Goal: Check status: Check status

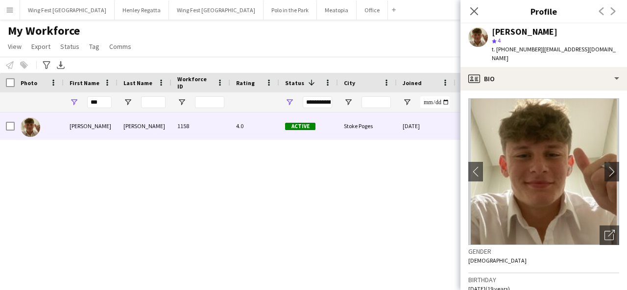
click at [9, 9] on app-icon "Menu" at bounding box center [10, 10] width 8 height 8
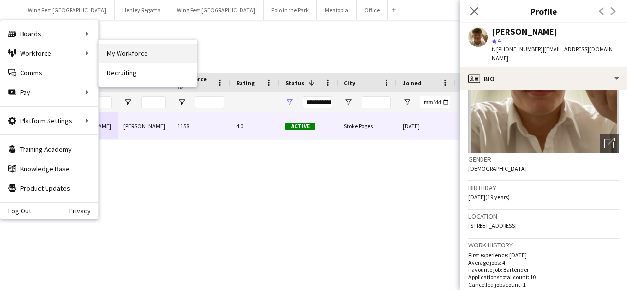
click at [121, 57] on link "My Workforce" at bounding box center [148, 54] width 98 height 20
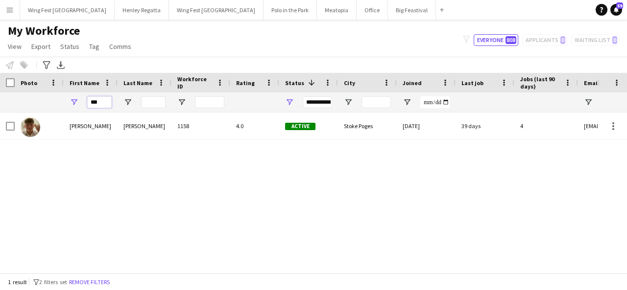
click at [99, 105] on input "***" at bounding box center [99, 102] width 24 height 12
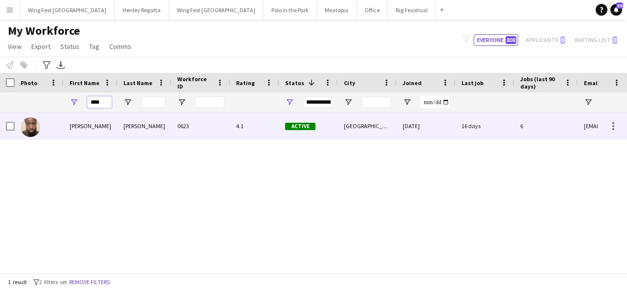
type input "****"
click at [95, 122] on div "[PERSON_NAME]" at bounding box center [91, 126] width 54 height 27
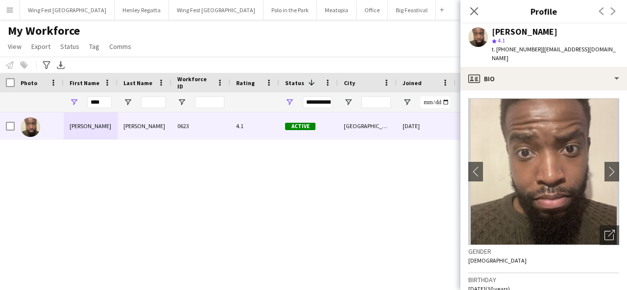
click at [10, 10] on app-icon "Menu" at bounding box center [10, 10] width 8 height 8
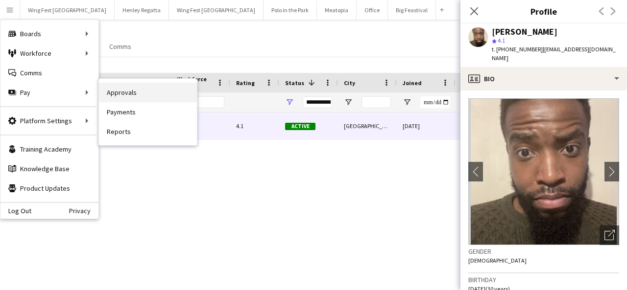
click at [122, 93] on link "Approvals" at bounding box center [148, 93] width 98 height 20
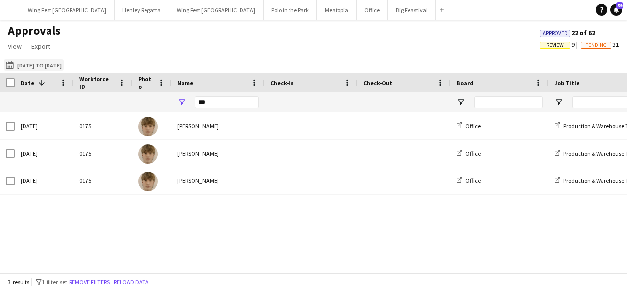
click at [24, 62] on button "[DATE] to [DATE] [DATE] to [DATE]" at bounding box center [34, 65] width 60 height 12
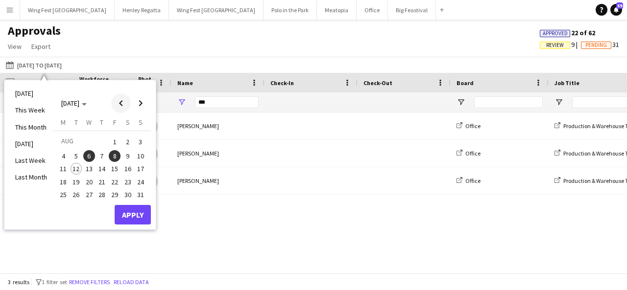
click at [118, 98] on span "Previous month" at bounding box center [121, 104] width 20 height 20
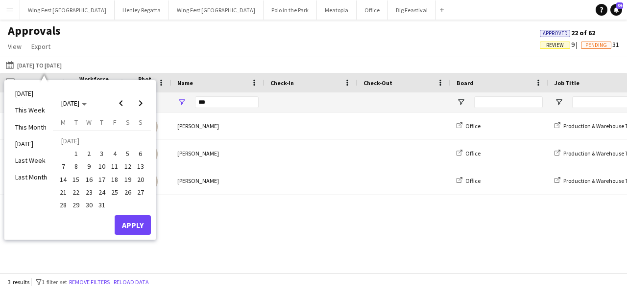
click at [116, 192] on span "25" at bounding box center [115, 193] width 12 height 12
click at [142, 191] on span "27" at bounding box center [141, 193] width 12 height 12
click at [135, 229] on button "Apply" at bounding box center [133, 225] width 36 height 20
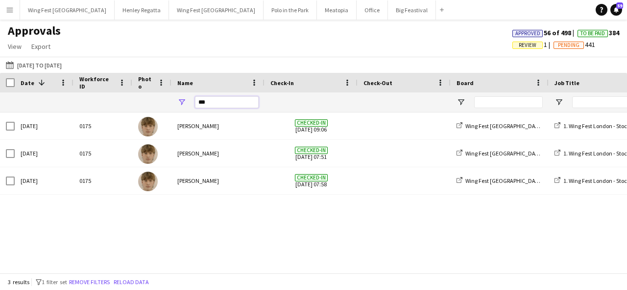
click at [206, 103] on input "***" at bounding box center [227, 102] width 64 height 12
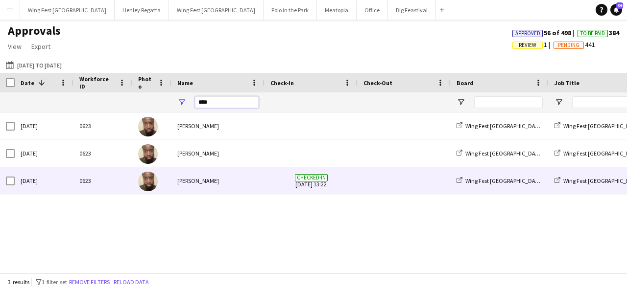
type input "****"
click at [207, 177] on div "[PERSON_NAME]" at bounding box center [217, 180] width 93 height 27
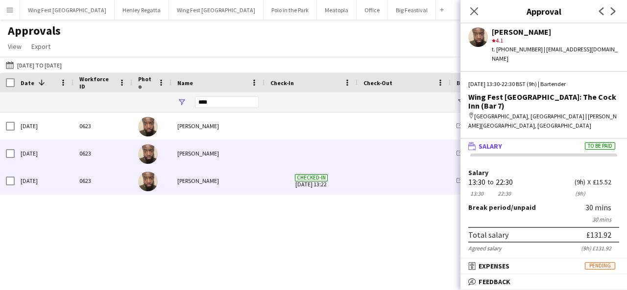
click at [234, 162] on div "[PERSON_NAME]" at bounding box center [217, 153] width 93 height 27
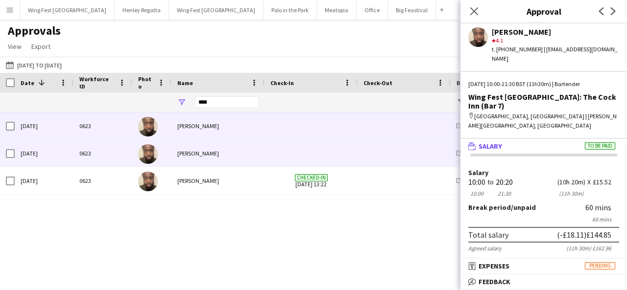
click at [230, 127] on div "[PERSON_NAME]" at bounding box center [217, 126] width 93 height 27
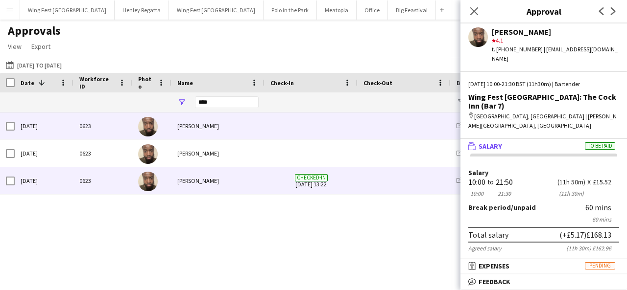
click at [255, 175] on div "[PERSON_NAME]" at bounding box center [217, 180] width 93 height 27
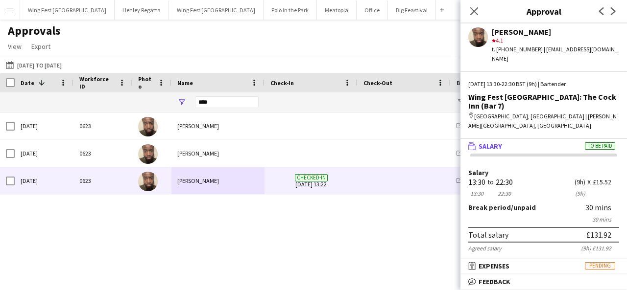
click at [467, 218] on form "Salary 13:30 13:30 to 22:30 22:30 (9h) (9h) X £15.52 Break period /unpaid 30 mi…" at bounding box center [543, 264] width 166 height 191
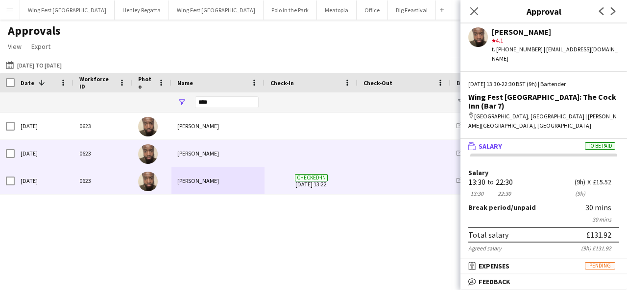
click at [233, 163] on div "[PERSON_NAME]" at bounding box center [217, 153] width 93 height 27
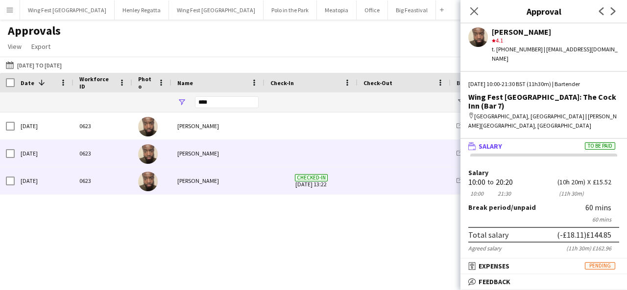
click at [223, 176] on div "[PERSON_NAME]" at bounding box center [217, 180] width 93 height 27
click at [213, 157] on div "[PERSON_NAME]" at bounding box center [217, 153] width 93 height 27
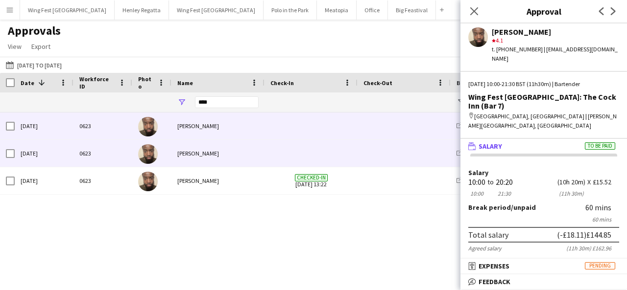
click at [206, 130] on div "[PERSON_NAME]" at bounding box center [217, 126] width 93 height 27
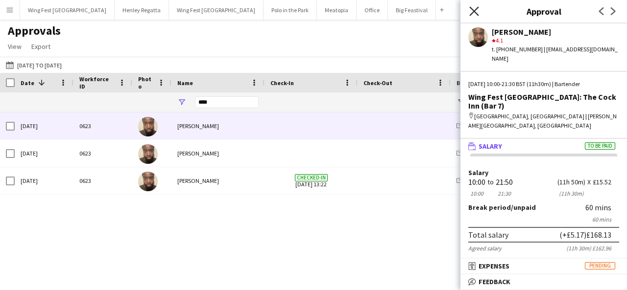
click at [472, 10] on icon at bounding box center [473, 10] width 9 height 9
